Goal: Task Accomplishment & Management: Complete application form

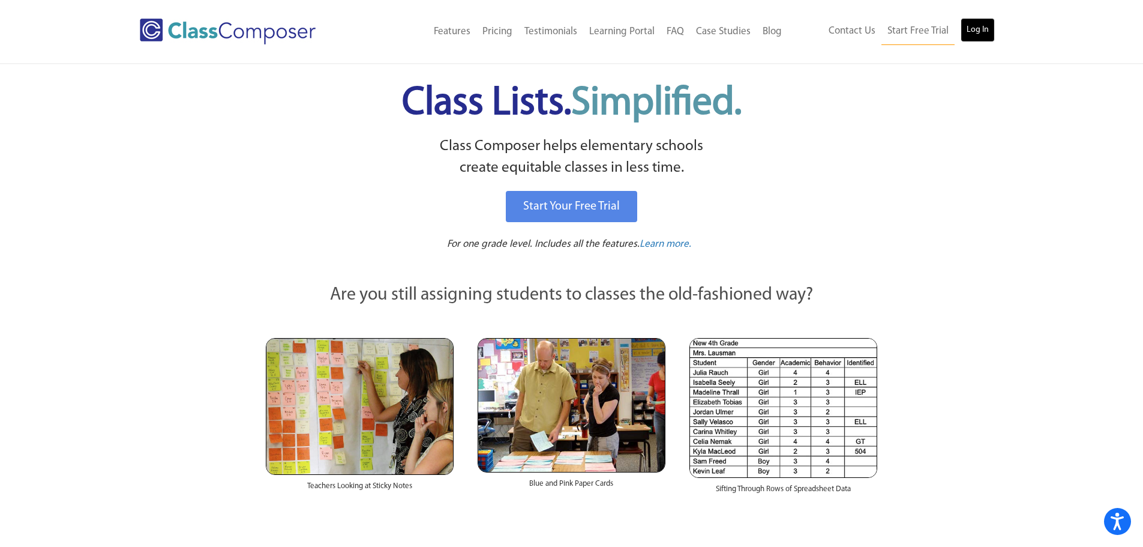
click at [973, 29] on link "Log In" at bounding box center [978, 30] width 34 height 24
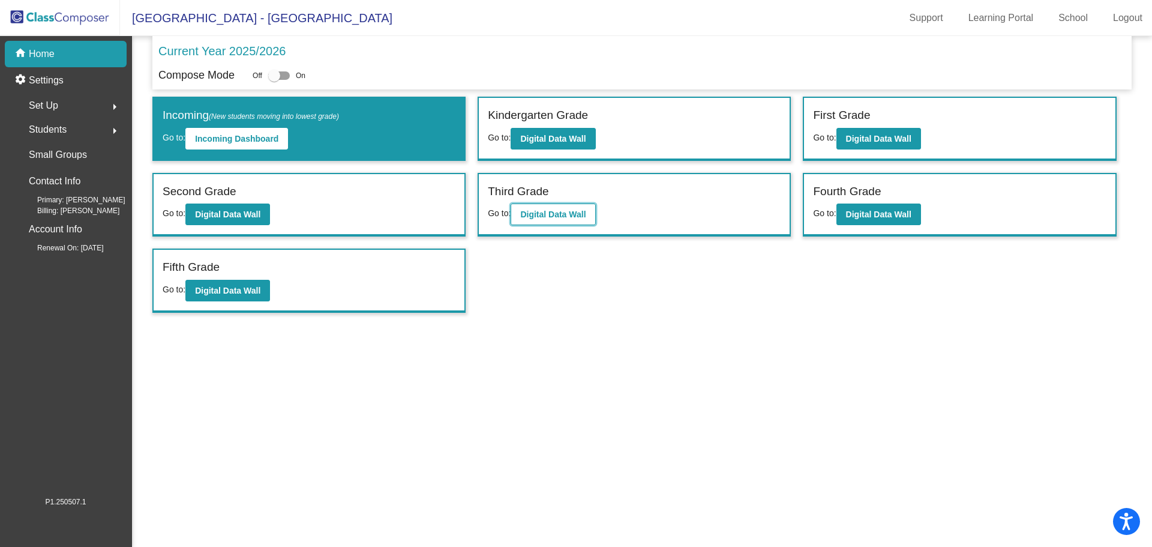
click at [555, 217] on b "Digital Data Wall" at bounding box center [552, 214] width 65 height 10
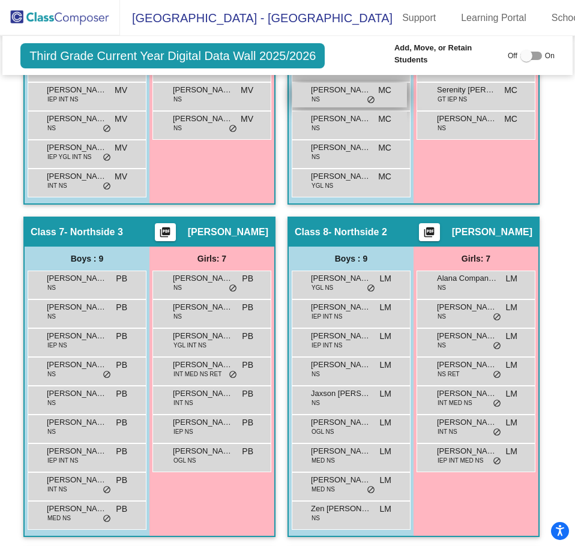
scroll to position [1715, 0]
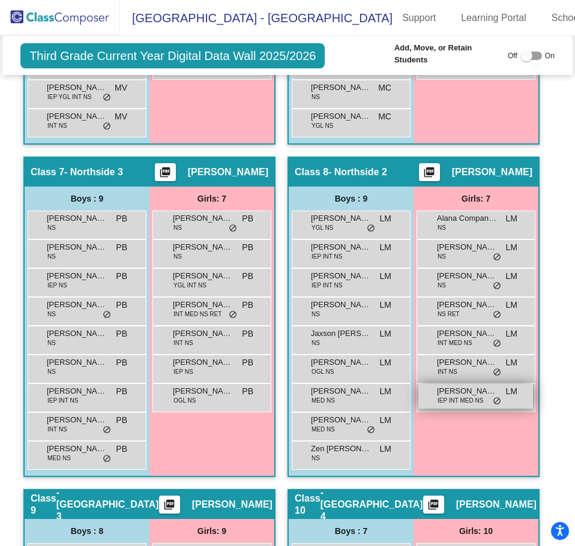
click at [467, 396] on span "IEP INT MED NS" at bounding box center [460, 400] width 46 height 9
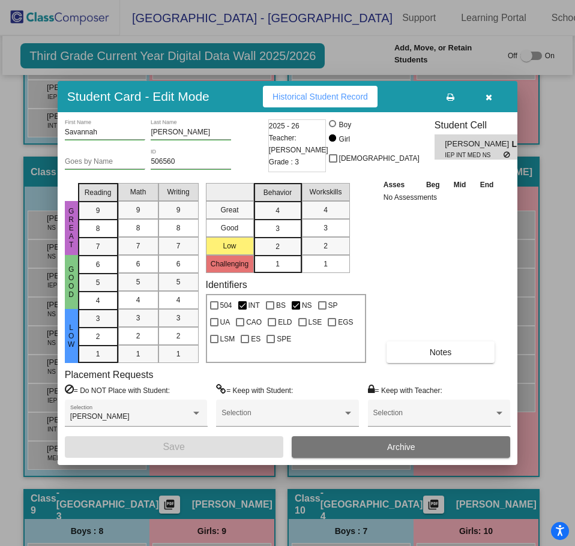
click at [495, 100] on button "button" at bounding box center [488, 97] width 38 height 22
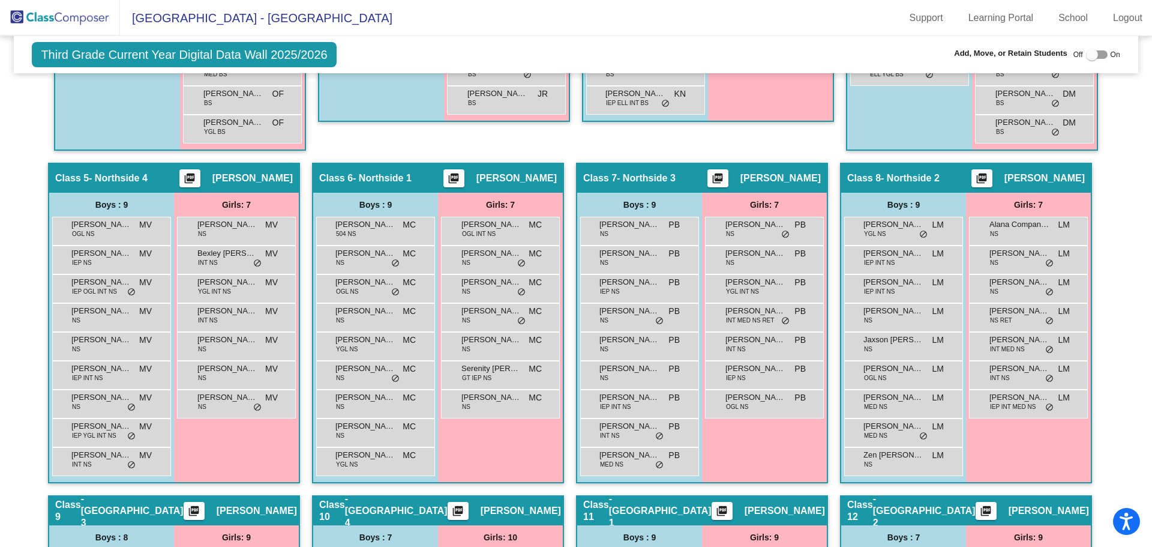
scroll to position [990, 0]
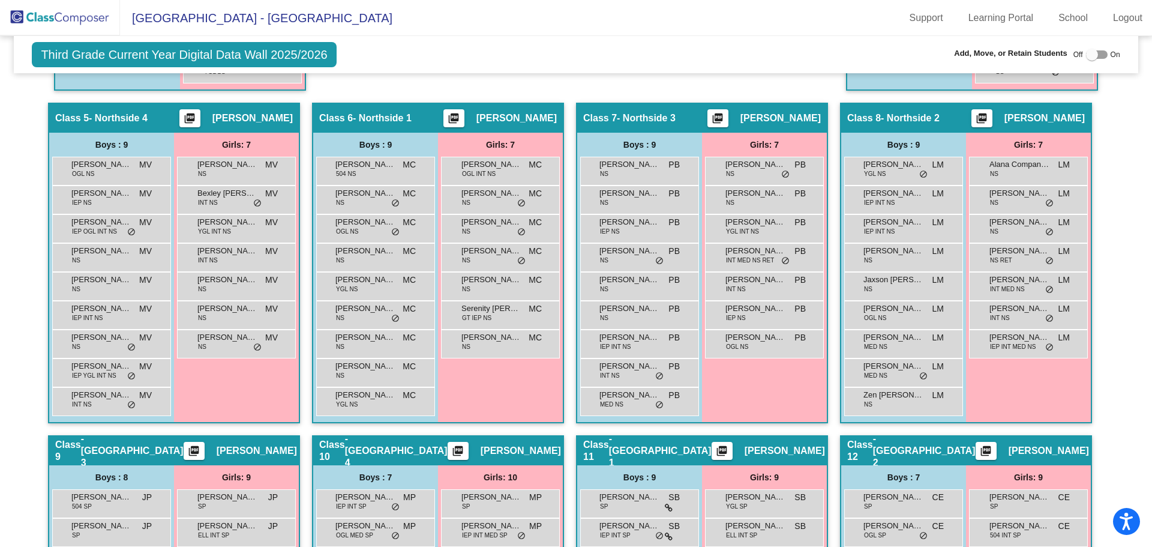
click at [0, 0] on div "Girls: 7" at bounding box center [0, 0] width 0 height 0
click at [446, 122] on mat-icon "picture_as_pdf" at bounding box center [453, 120] width 14 height 17
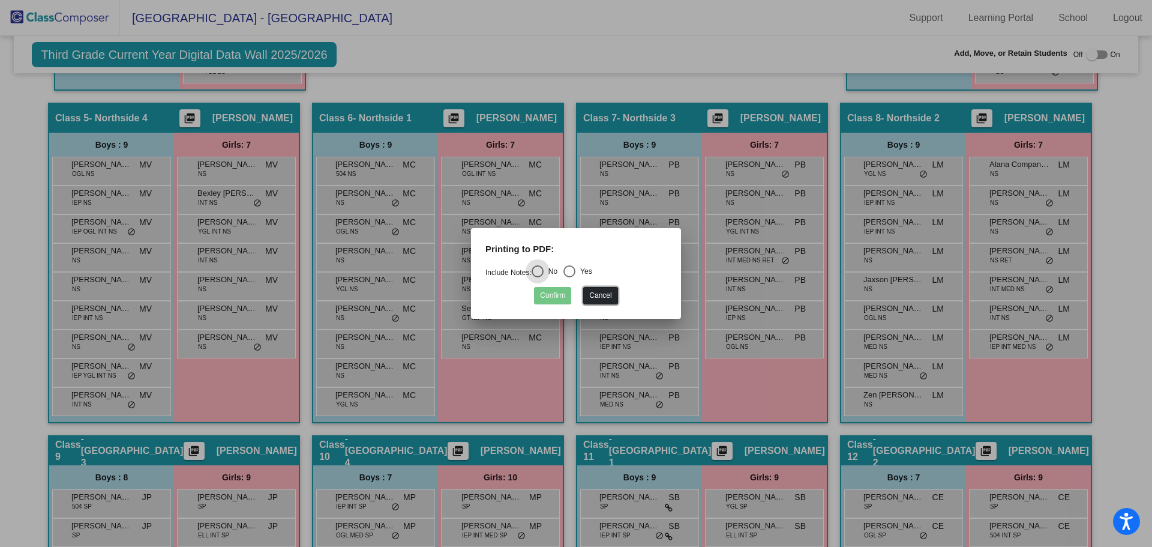
click at [594, 289] on button "Cancel" at bounding box center [600, 295] width 34 height 17
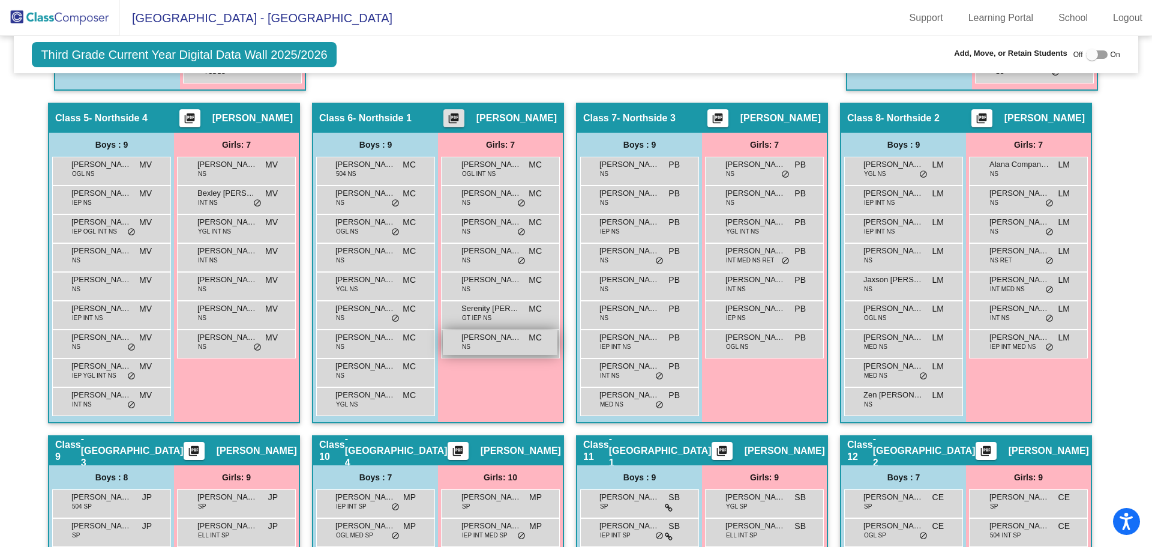
click at [514, 350] on div "Yakout Aouich NS MC lock do_not_disturb_alt" at bounding box center [500, 342] width 115 height 25
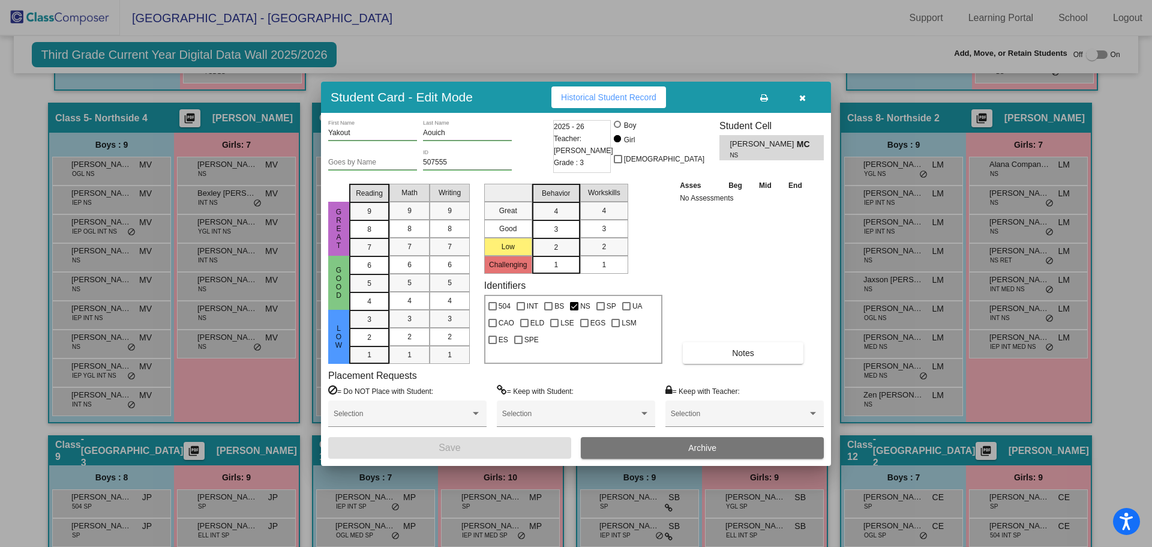
click at [808, 97] on button "button" at bounding box center [802, 97] width 38 height 22
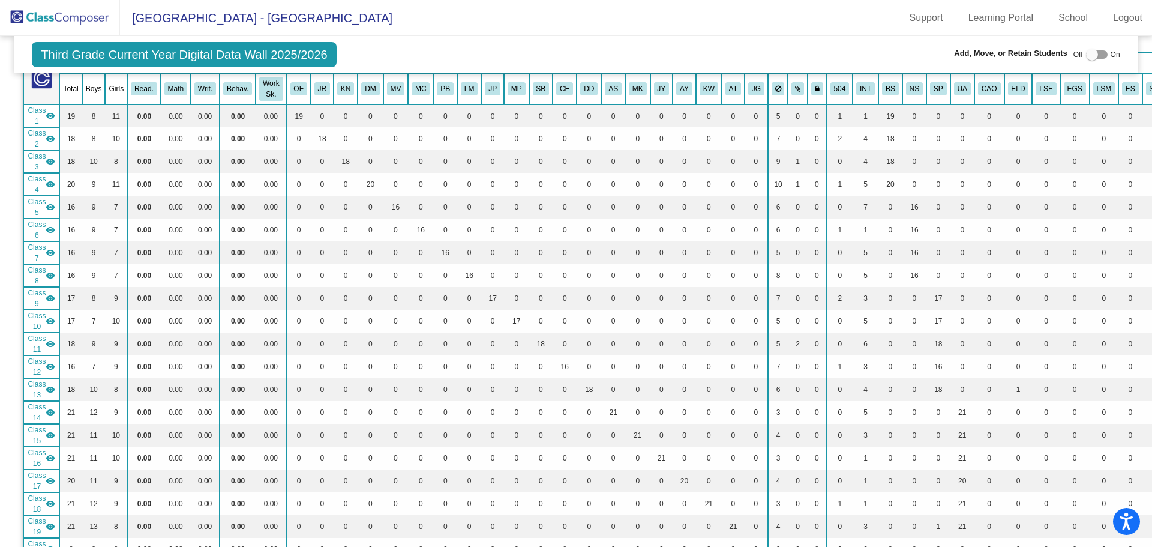
scroll to position [0, 0]
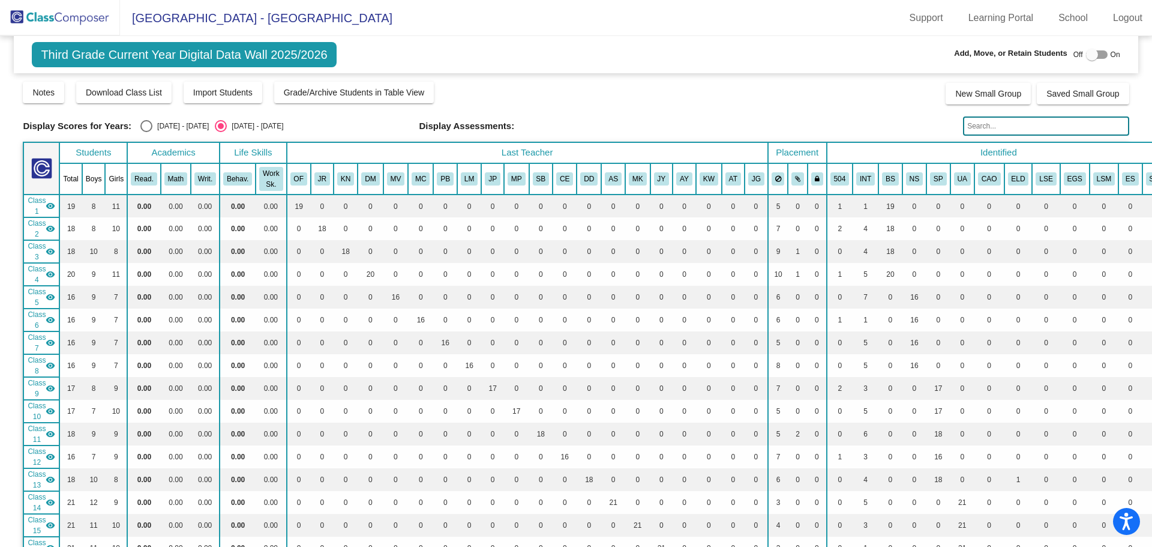
click at [1086, 49] on div at bounding box center [1092, 55] width 12 height 12
checkbox input "true"
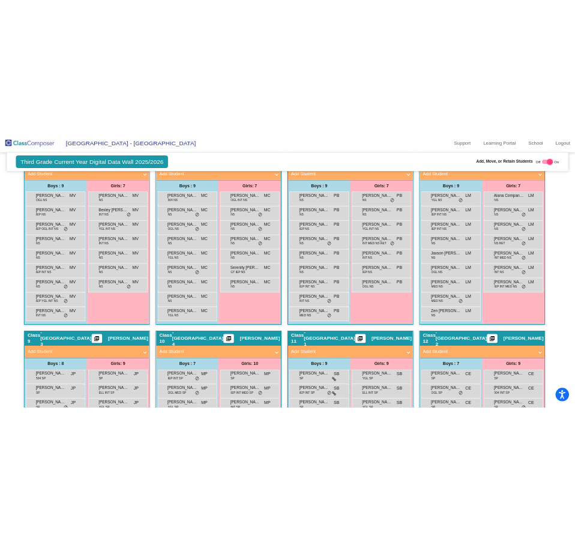
scroll to position [1020, 0]
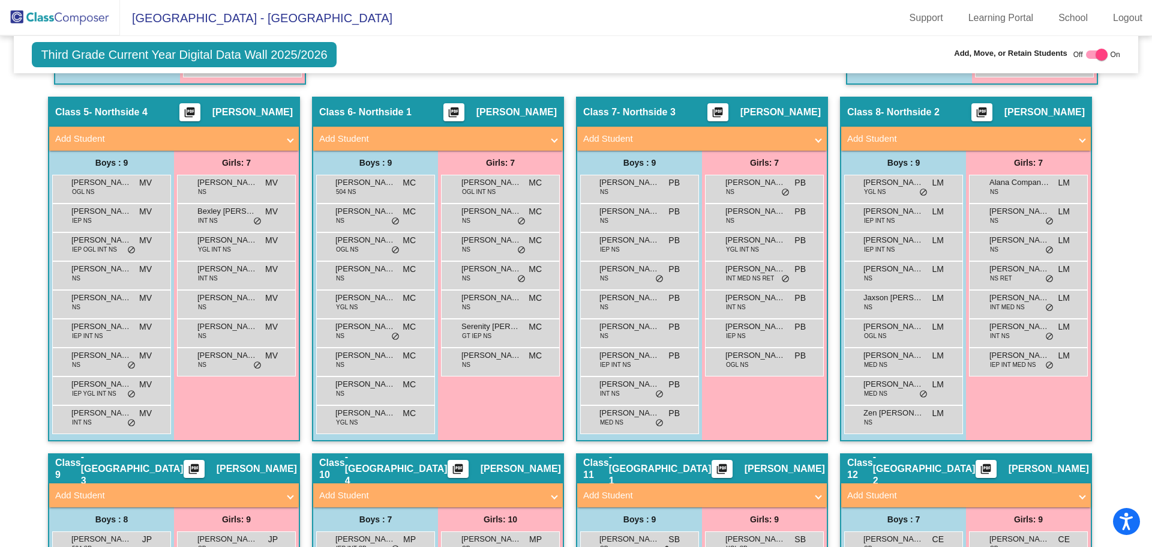
click at [552, 138] on span at bounding box center [554, 139] width 5 height 14
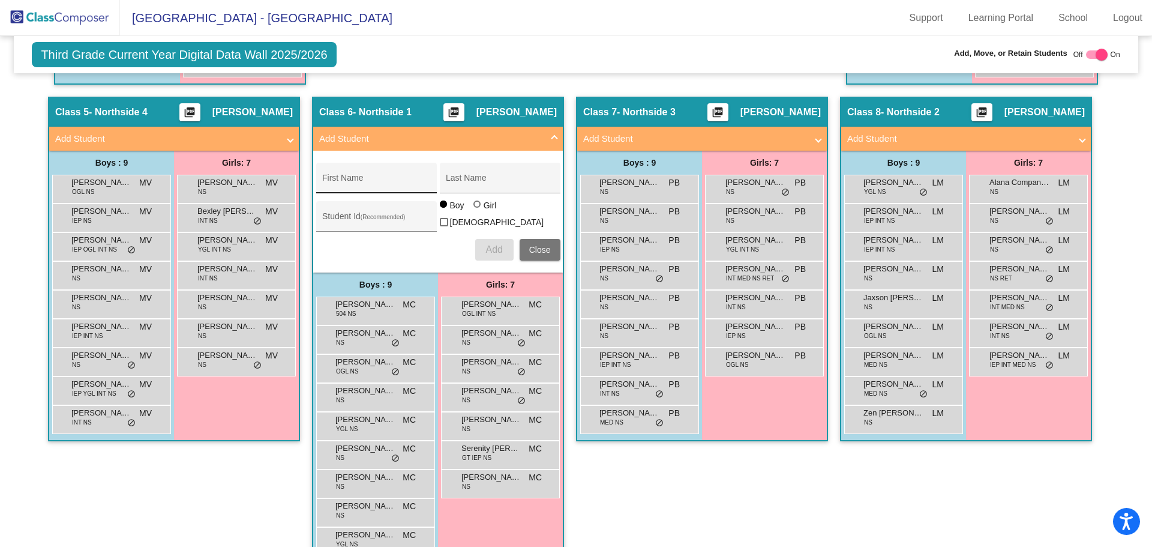
click at [383, 176] on div "First Name" at bounding box center [376, 181] width 108 height 25
type input "Haylee"
type input "Rivera"
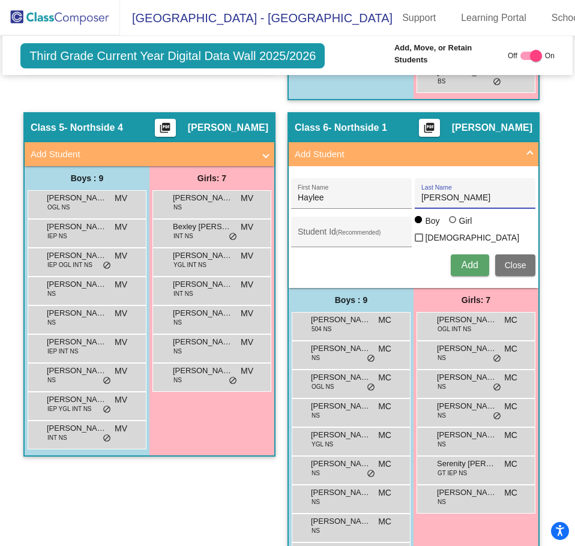
scroll to position [1535, 0]
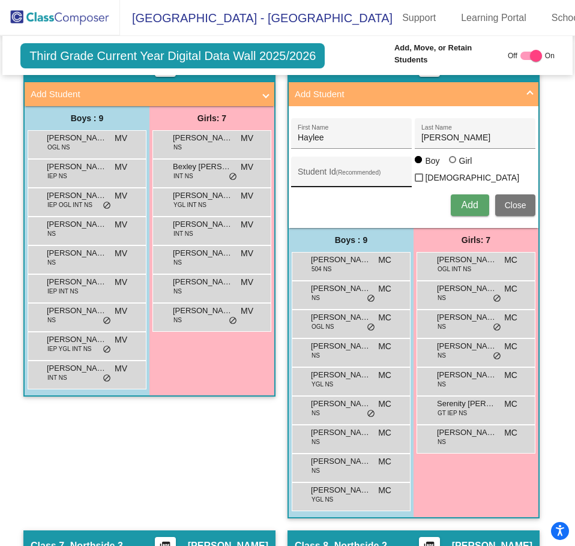
click at [355, 163] on div "Student Id (Recommended)" at bounding box center [352, 175] width 108 height 25
type input "509395"
click at [449, 156] on div at bounding box center [452, 159] width 7 height 7
click at [453, 166] on input "Girl" at bounding box center [453, 166] width 1 height 1
radio input "true"
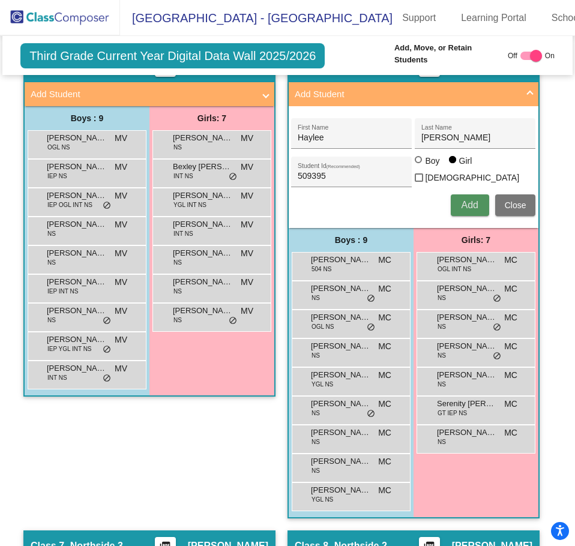
click at [461, 200] on span "Add" at bounding box center [469, 205] width 17 height 10
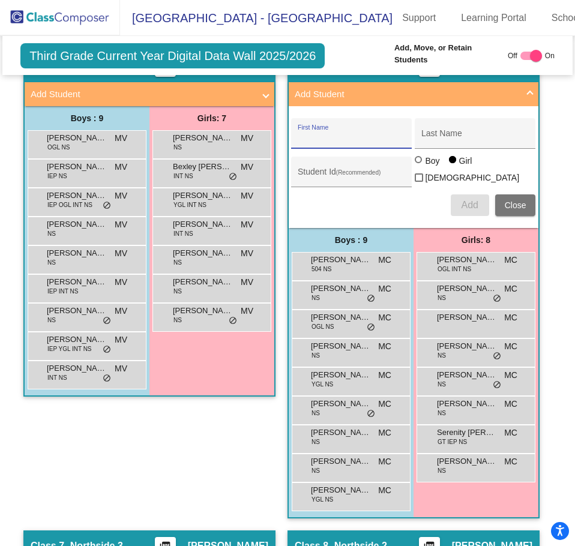
click at [505, 200] on span "Close" at bounding box center [516, 205] width 22 height 10
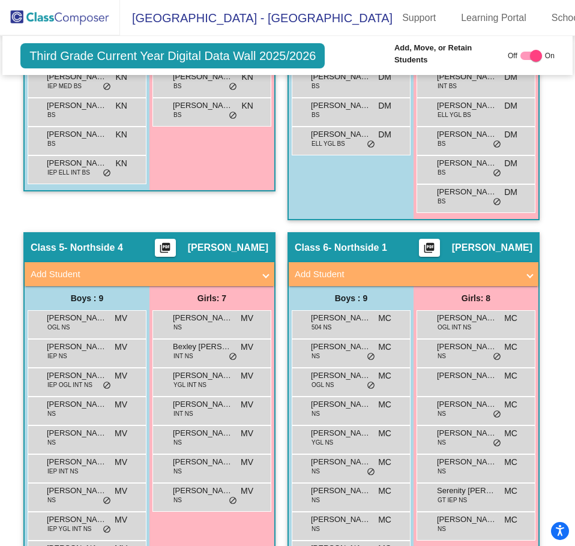
scroll to position [1415, 0]
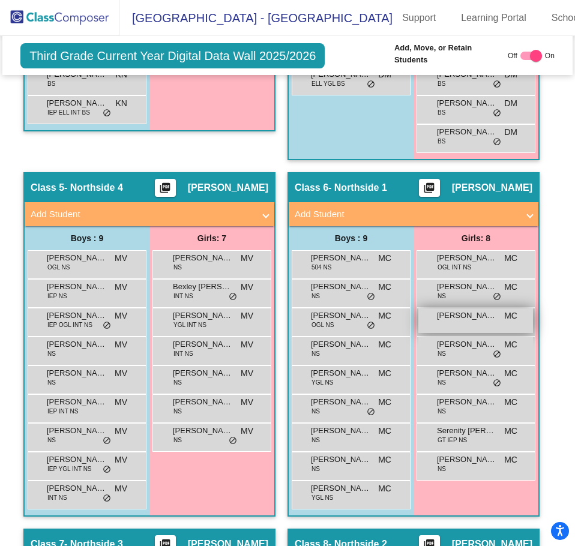
click at [472, 308] on div "Haylee Rivera MC lock do_not_disturb_alt" at bounding box center [475, 320] width 115 height 25
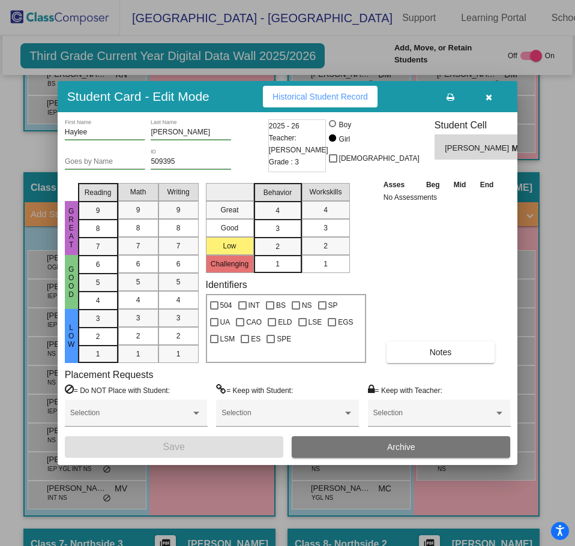
click at [490, 106] on button "button" at bounding box center [488, 97] width 38 height 22
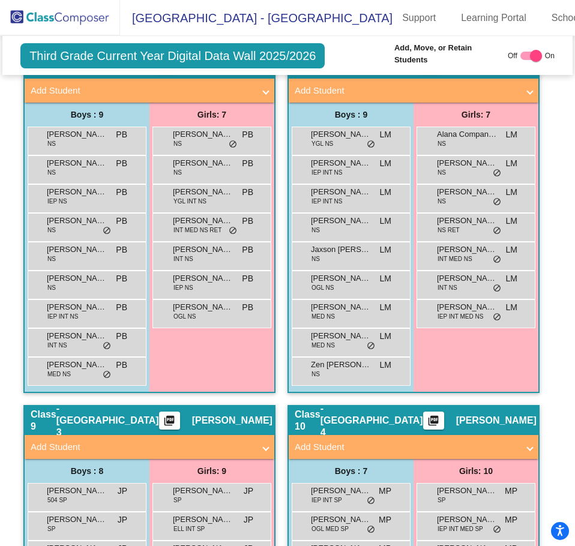
scroll to position [1835, 0]
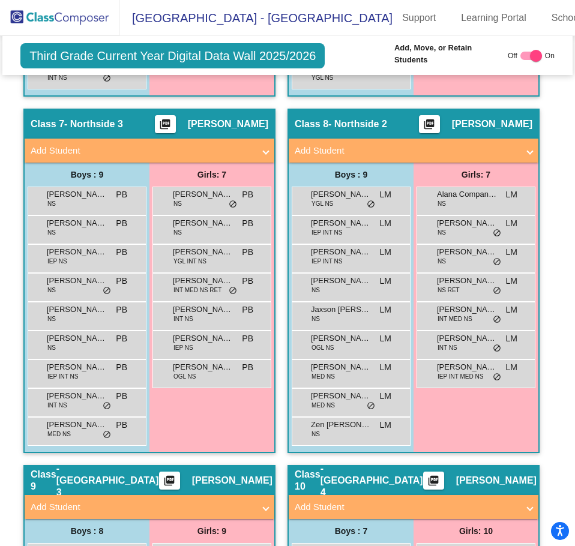
click at [259, 144] on span "Add Student" at bounding box center [147, 151] width 233 height 14
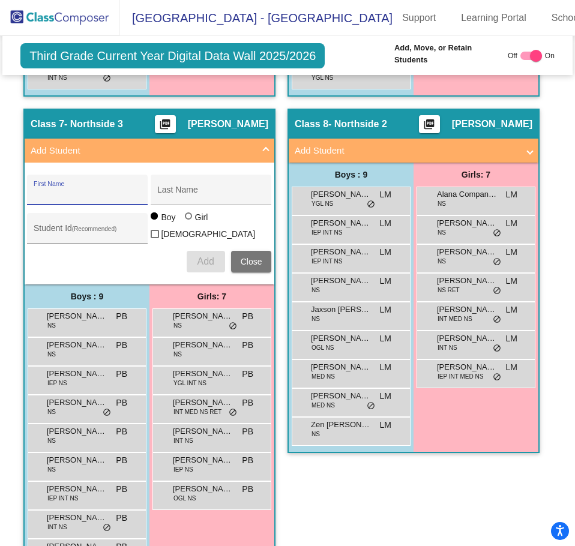
click at [89, 190] on input "First Name" at bounding box center [88, 195] width 108 height 10
click at [82, 181] on div "Lilian First Name" at bounding box center [88, 193] width 108 height 25
type input "L"
paste input "Lillian"
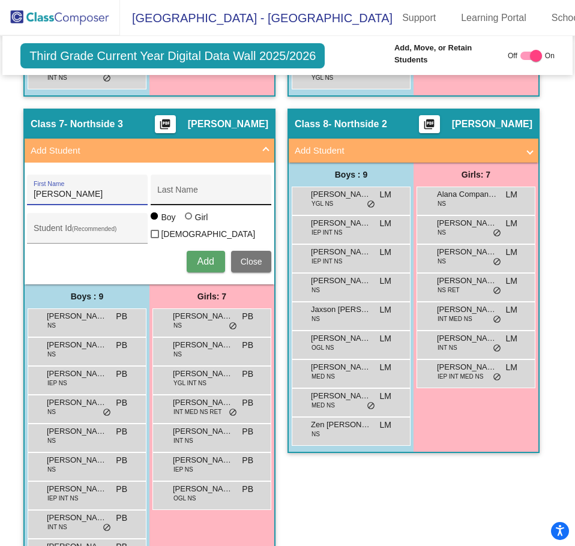
type input "Lillian"
click at [153, 175] on div "Last Name" at bounding box center [211, 190] width 121 height 31
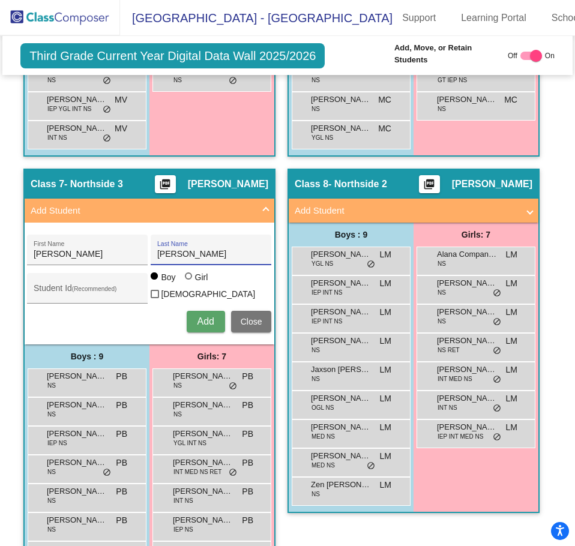
type input "Schwenk"
click at [53, 279] on div "Student Id (Recommended)" at bounding box center [88, 291] width 108 height 25
paste input "506532"
type input "506532"
click at [189, 272] on div at bounding box center [190, 277] width 10 height 10
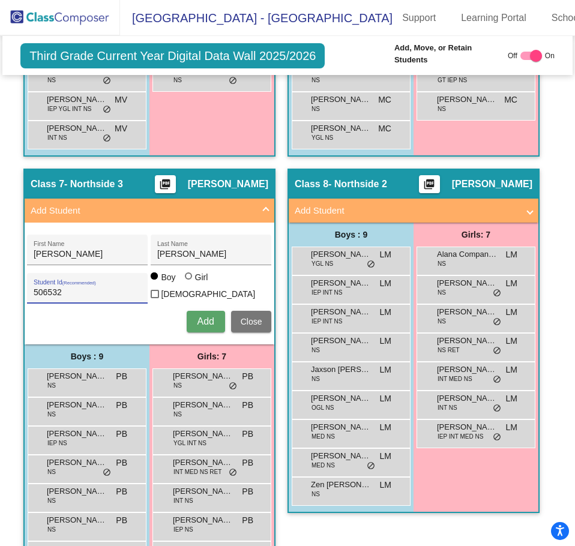
click at [189, 282] on input "Girl" at bounding box center [189, 282] width 1 height 1
radio input "true"
click at [199, 316] on span "Add" at bounding box center [205, 321] width 17 height 10
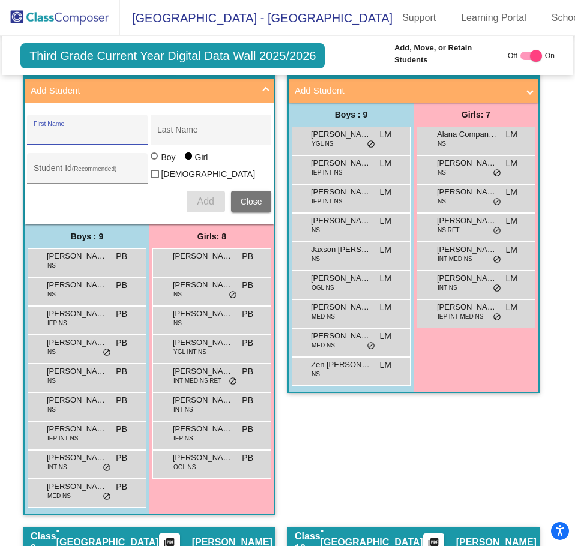
scroll to position [1955, 0]
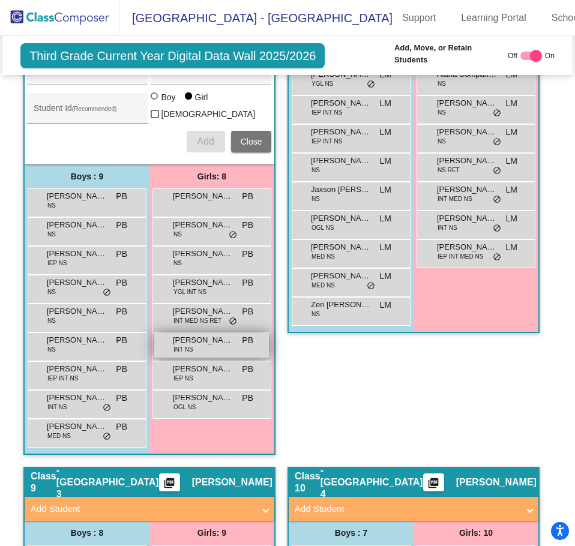
click at [192, 334] on span "Haylee Murdorf" at bounding box center [203, 340] width 60 height 12
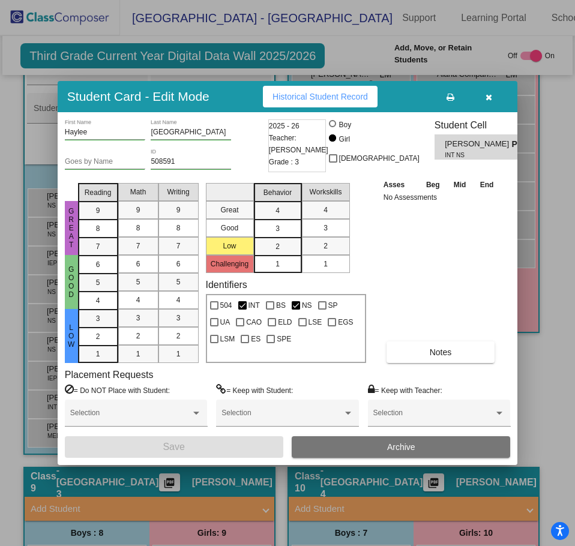
click at [490, 94] on icon "button" at bounding box center [489, 97] width 7 height 8
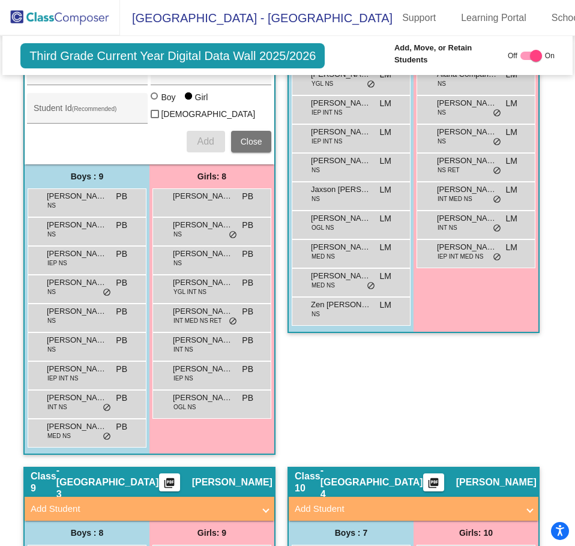
click at [457, 406] on div "Class 8 - Northside 2 picture_as_pdf Lori McKenney Add Student First Name Last …" at bounding box center [413, 228] width 252 height 478
click at [252, 137] on span "Close" at bounding box center [252, 142] width 22 height 10
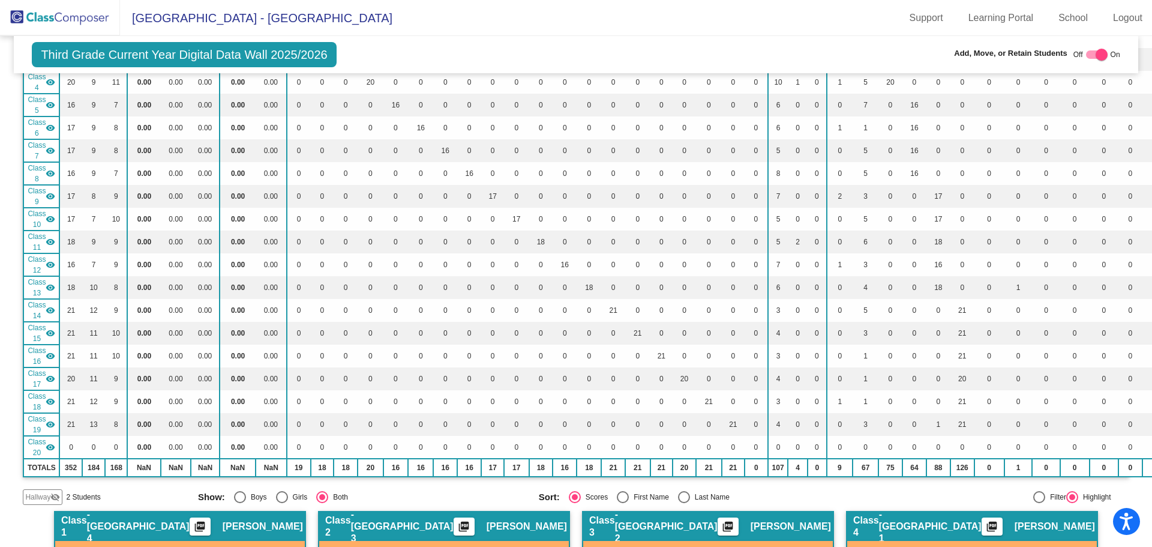
scroll to position [0, 0]
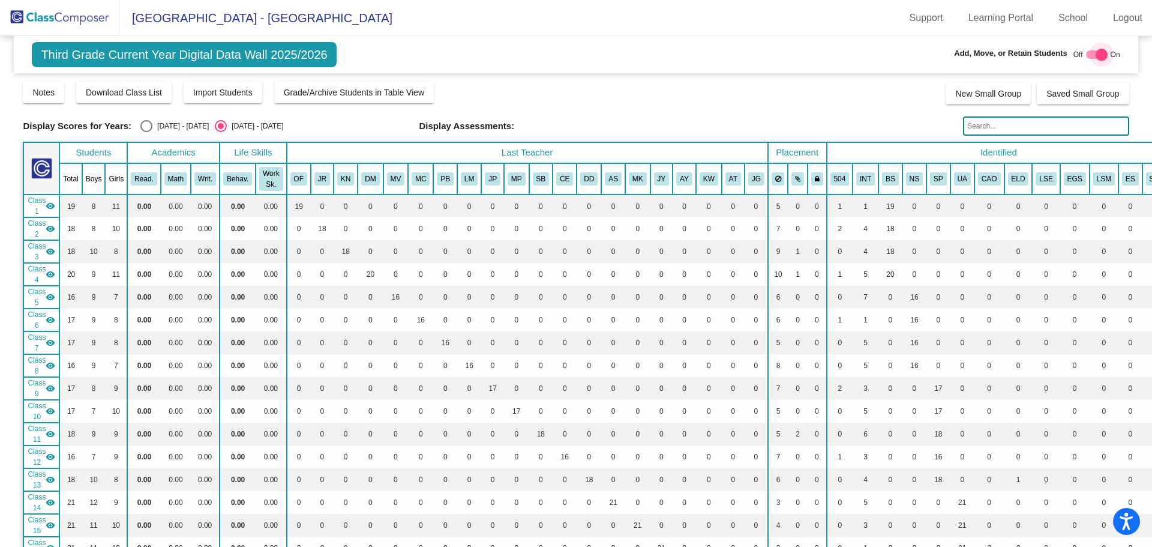
click at [1096, 50] on div at bounding box center [1102, 55] width 12 height 12
click at [1089, 55] on div at bounding box center [1092, 55] width 12 height 12
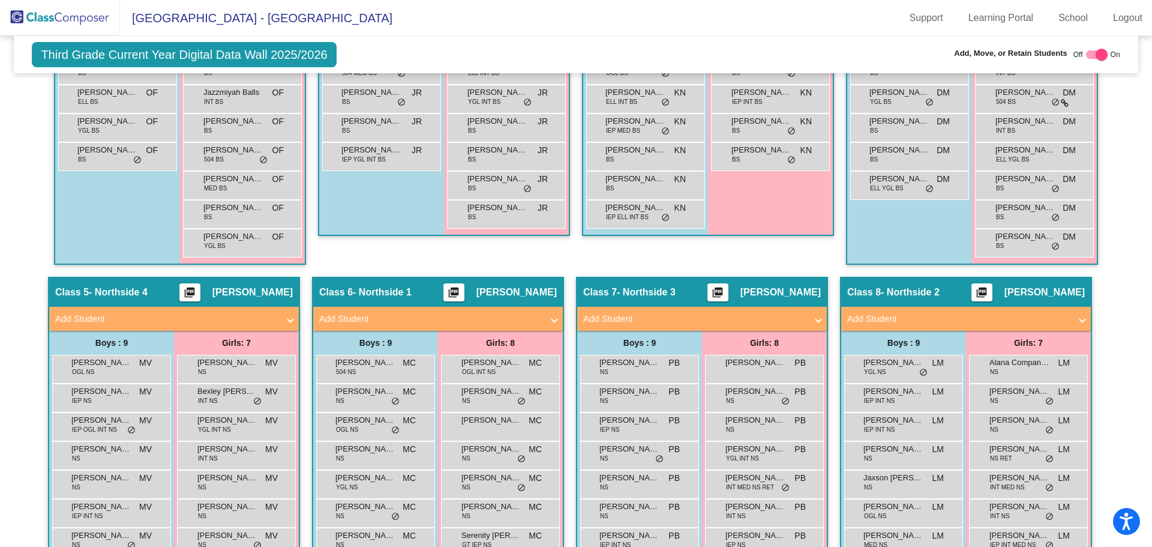
scroll to position [960, 0]
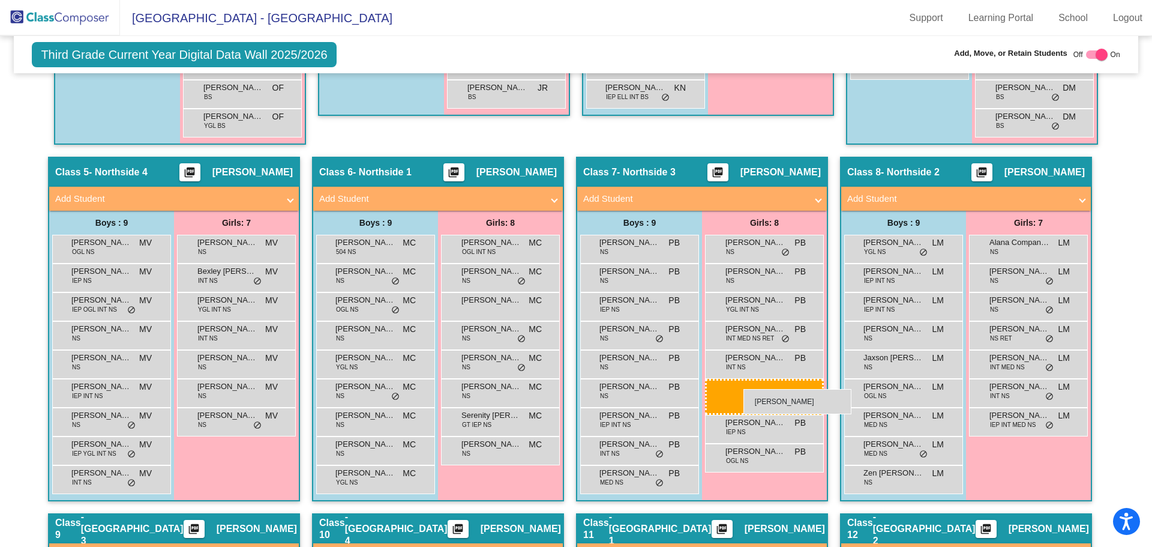
drag, startPoint x: 766, startPoint y: 246, endPoint x: 744, endPoint y: 389, distance: 144.5
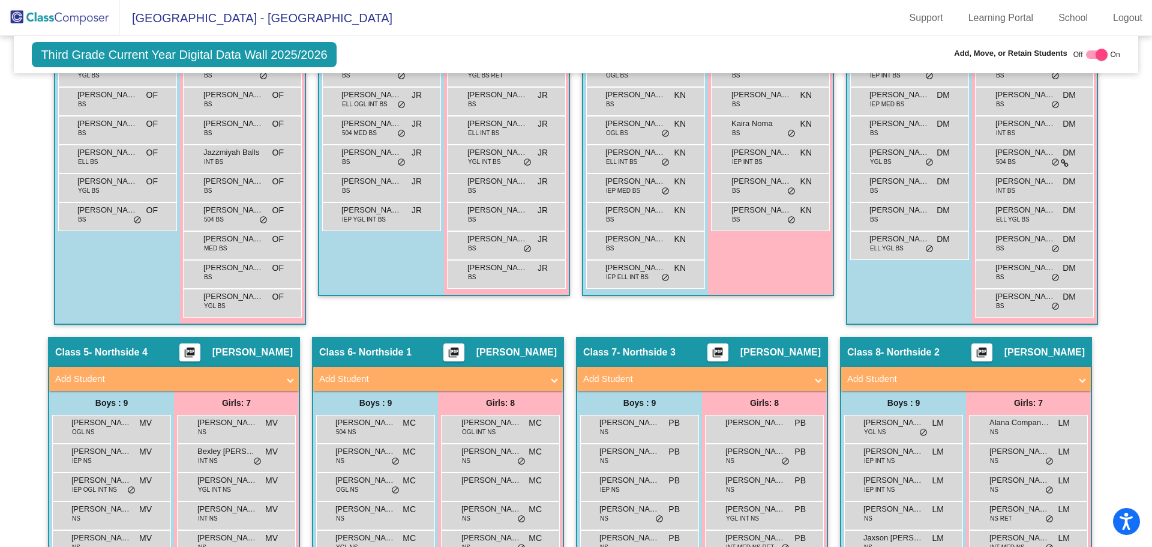
click at [1086, 53] on div at bounding box center [1097, 54] width 22 height 8
checkbox input "false"
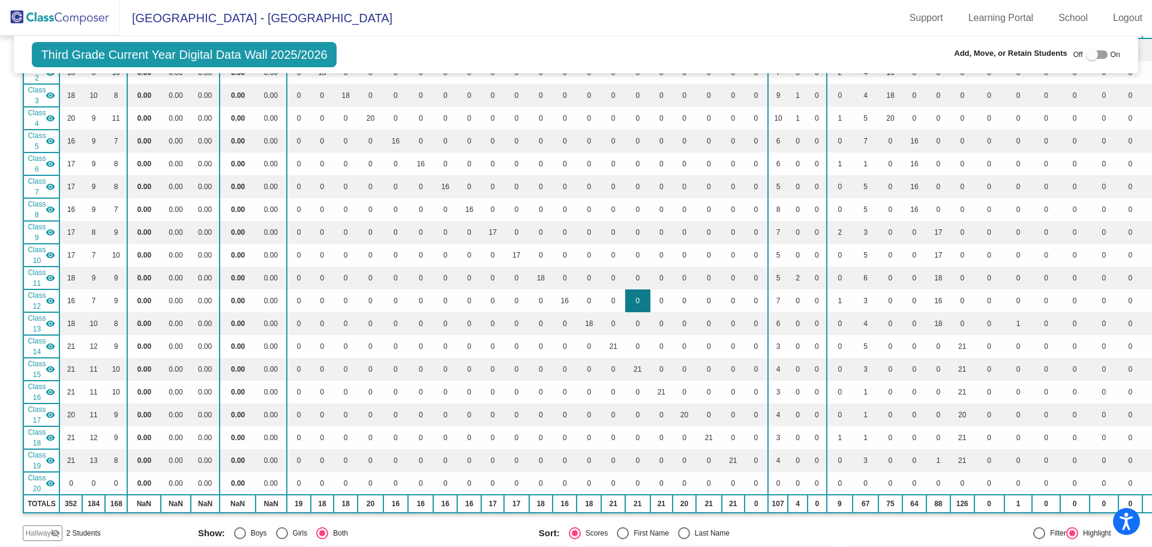
scroll to position [0, 0]
